Goal: Information Seeking & Learning: Learn about a topic

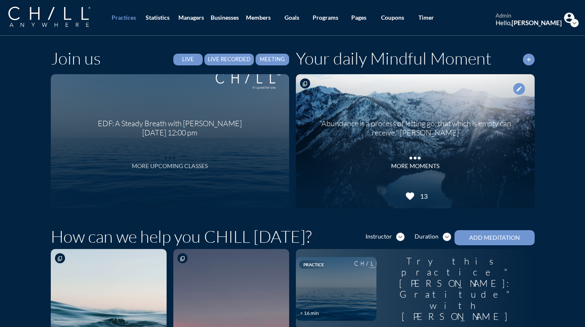
click at [171, 167] on div "More Upcoming Classes" at bounding box center [170, 166] width 76 height 7
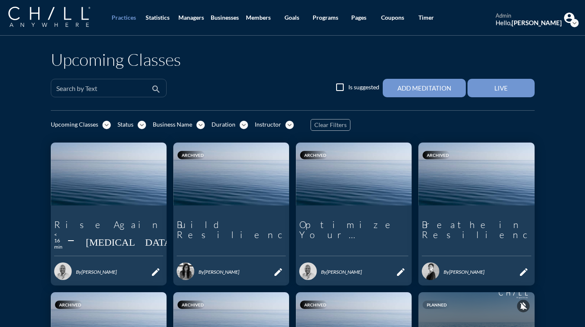
click at [106, 87] on input "Search by Text" at bounding box center [102, 91] width 93 height 10
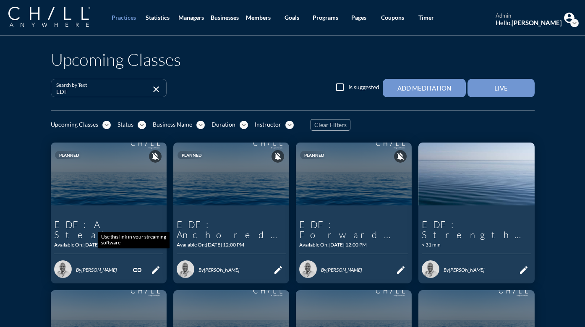
type input "EDF"
click at [133, 265] on icon "link" at bounding box center [137, 270] width 10 height 10
click at [135, 265] on icon "link" at bounding box center [137, 270] width 10 height 10
